Goal: Navigation & Orientation: Find specific page/section

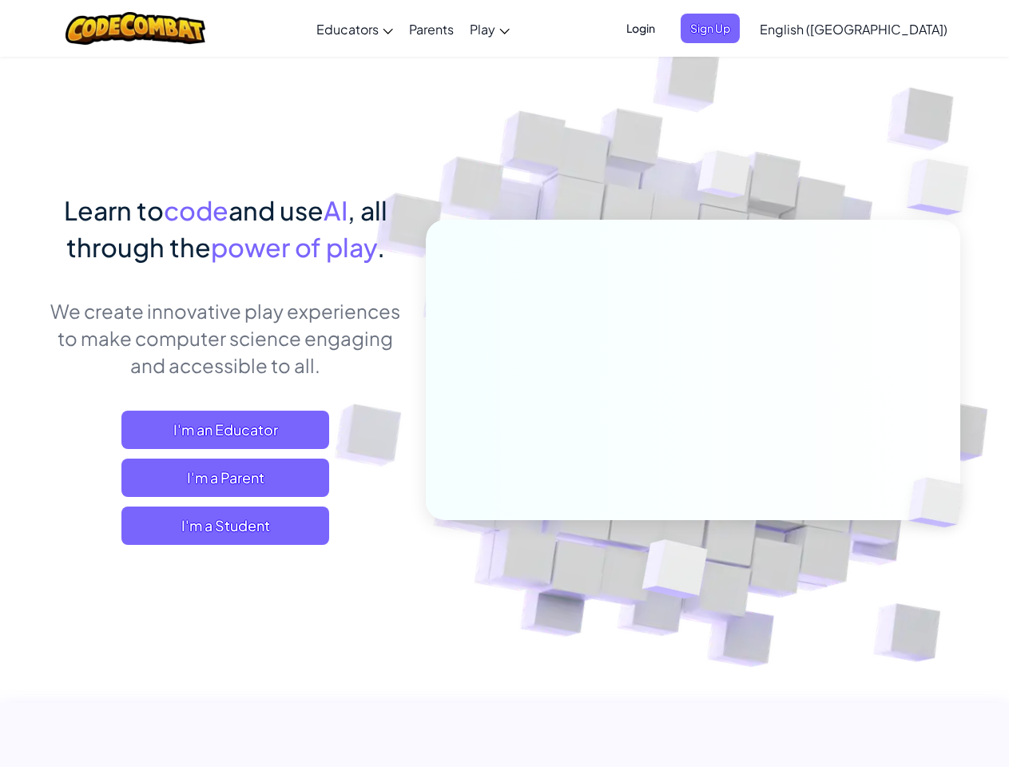
click at [664, 28] on span "Login" at bounding box center [640, 29] width 48 height 30
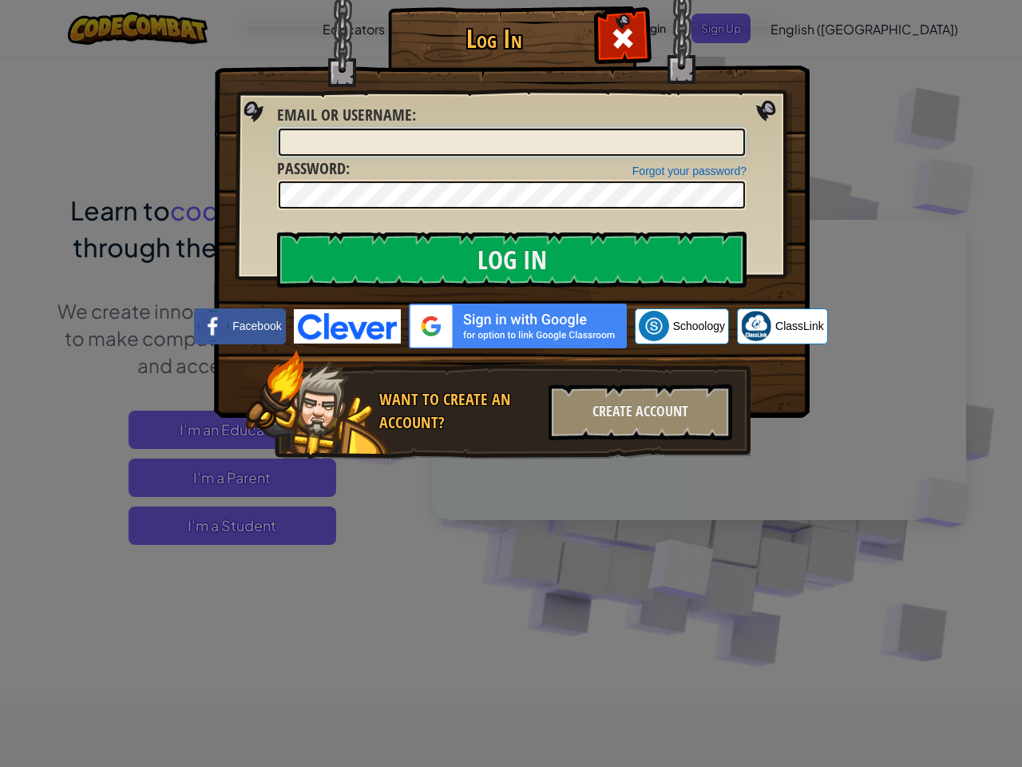
click at [736, 28] on div "Log In Unknown Error Email or Username : Forgot your password? Password : Log I…" at bounding box center [511, 256] width 532 height 465
click at [807, 28] on div "Log In Unknown Error Email or Username : Forgot your password? Password : Log I…" at bounding box center [511, 383] width 1022 height 767
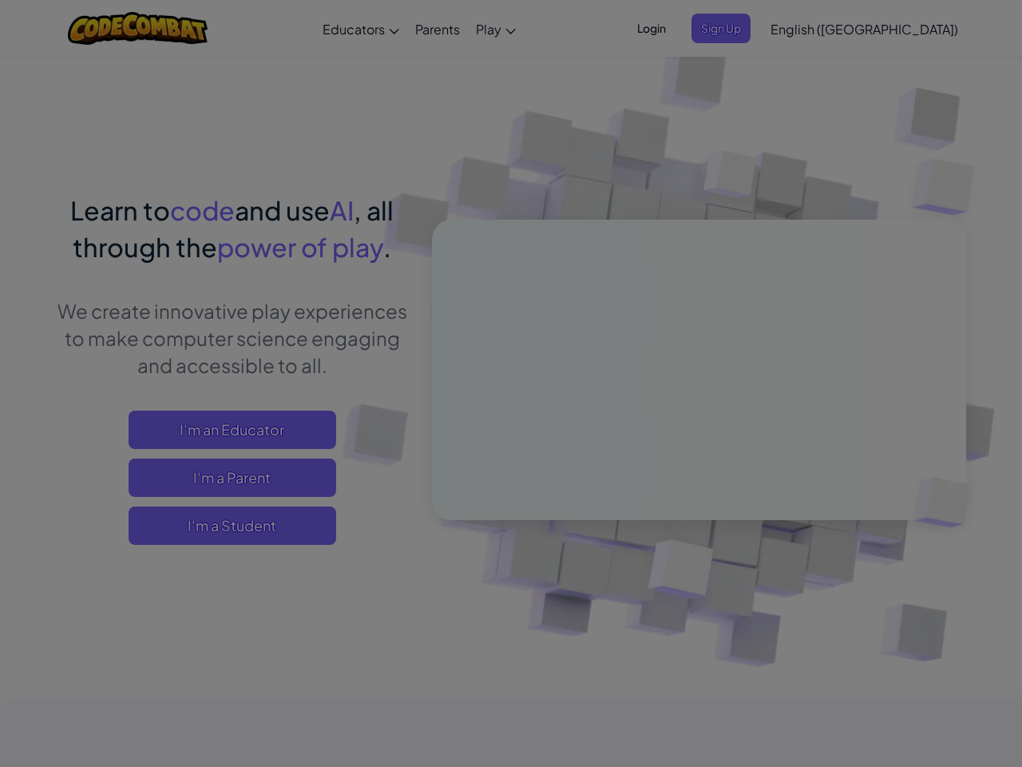
click at [807, 28] on div "Log In Unknown Error Email or Username : Forgot your password? Password : Log I…" at bounding box center [511, 383] width 1022 height 767
click at [893, 29] on span "English ([GEOGRAPHIC_DATA])" at bounding box center [865, 29] width 188 height 17
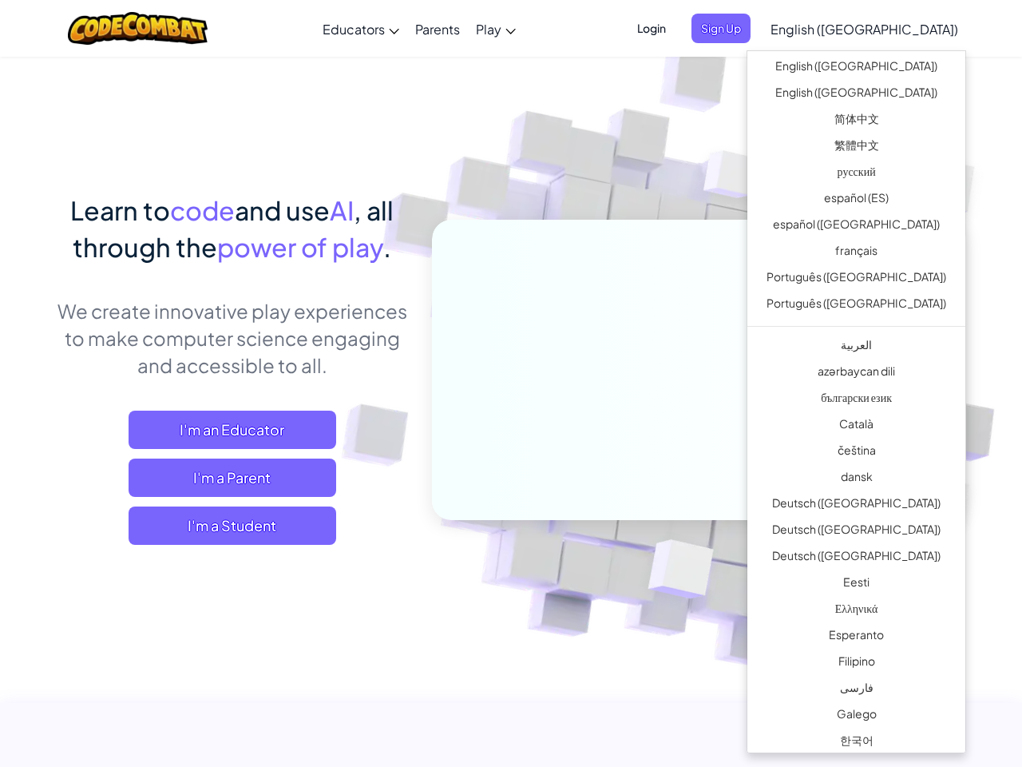
click at [225, 525] on span "I'm a Student" at bounding box center [233, 525] width 208 height 38
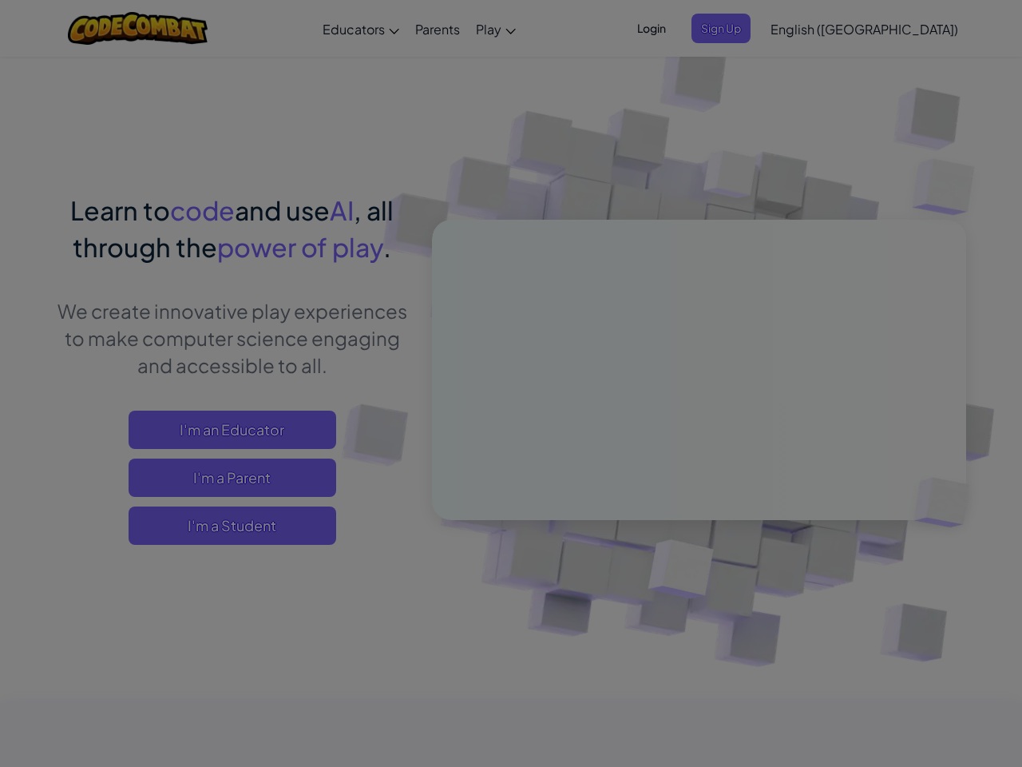
click at [0, 0] on div "Have a Class Code? Yes, I have a Class Code! Enter it here: Continue No, I don'…" at bounding box center [0, 0] width 0 height 0
